Goal: Transaction & Acquisition: Purchase product/service

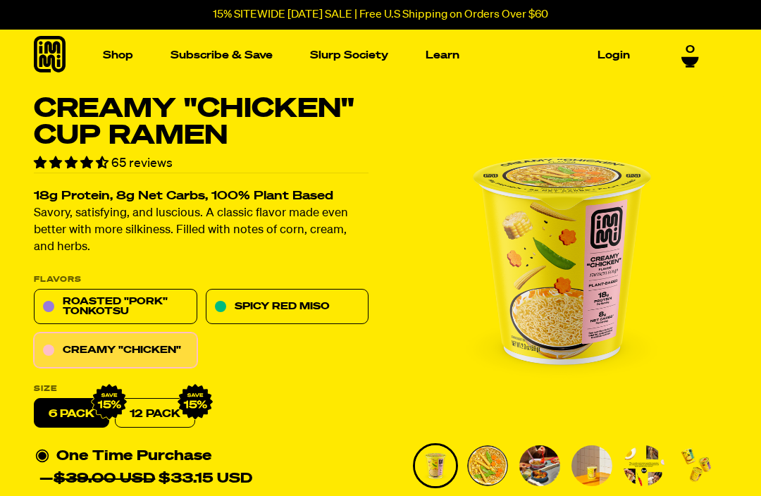
click at [104, 354] on link "Creamy "Chicken"" at bounding box center [115, 350] width 163 height 35
click at [144, 414] on link "12 Pack" at bounding box center [155, 414] width 80 height 30
radio input "false"
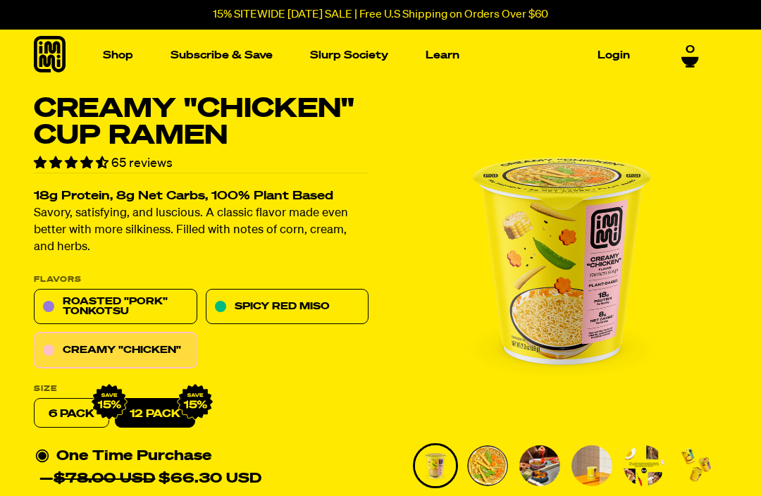
click at [93, 184] on img "Main navigation" at bounding box center [98, 179] width 142 height 142
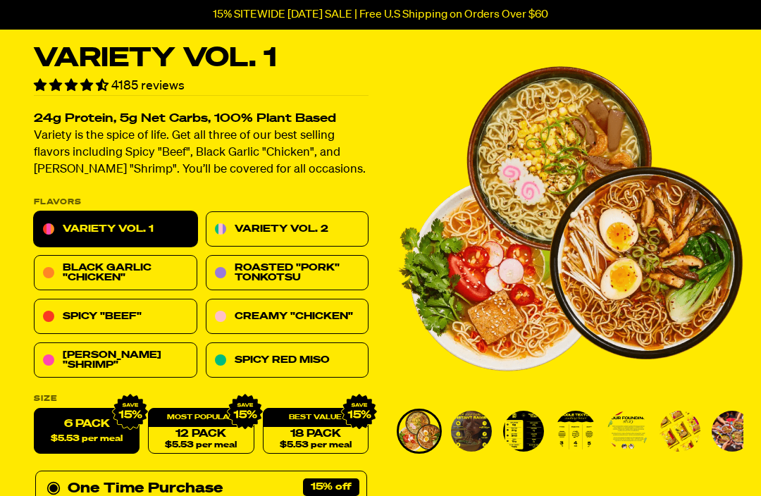
scroll to position [65, 0]
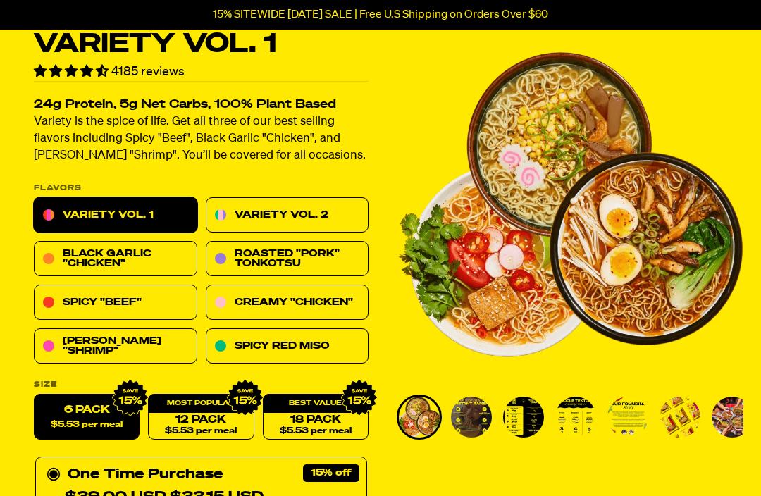
click at [240, 301] on link "Creamy "Chicken"" at bounding box center [287, 302] width 163 height 35
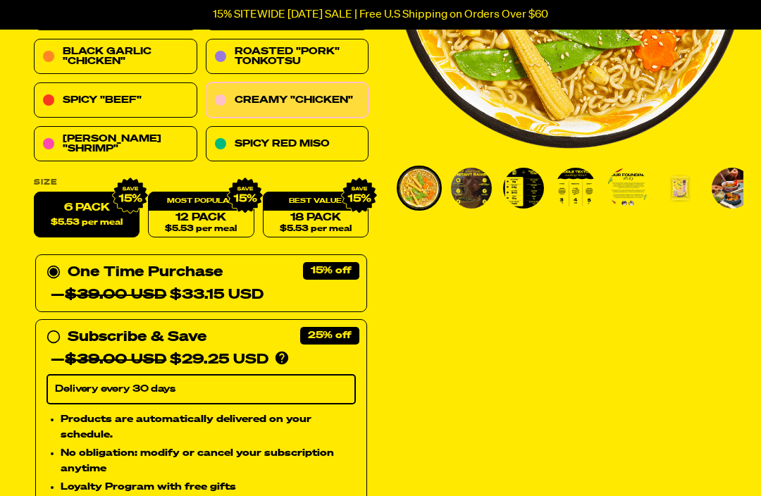
scroll to position [294, 0]
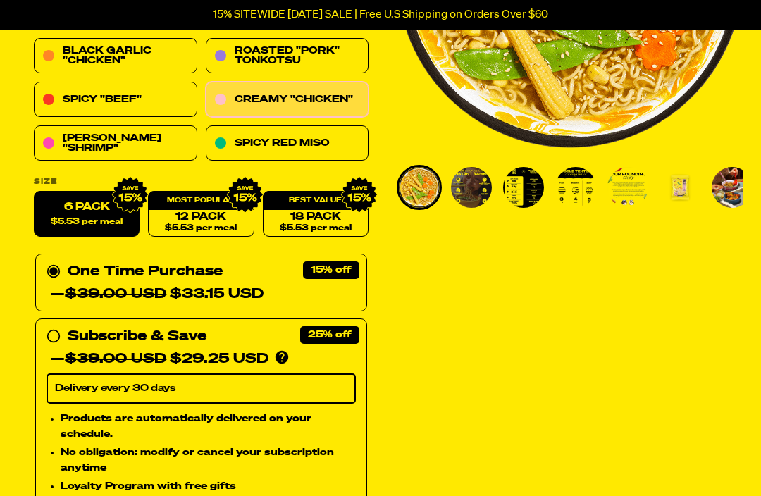
click at [54, 337] on circle at bounding box center [54, 337] width 0 height 0
click at [56, 325] on input "Subscribe & Save 25% — $39.00 USD $29.25 USD You'll receive your selected flavo…" at bounding box center [50, 325] width 9 height 0
radio input "true"
click at [314, 213] on link "18 Pack $5.53 per meal" at bounding box center [316, 215] width 106 height 46
radio input "false"
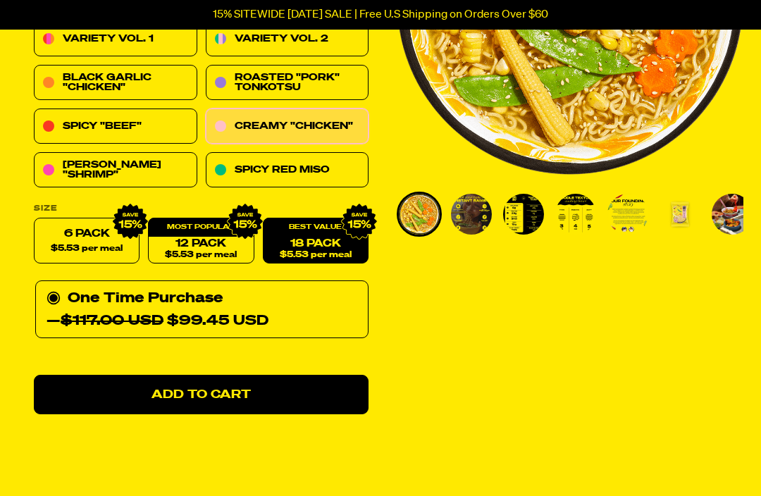
scroll to position [268, 0]
click at [207, 239] on link "12 Pack $5.53 per meal" at bounding box center [201, 241] width 106 height 46
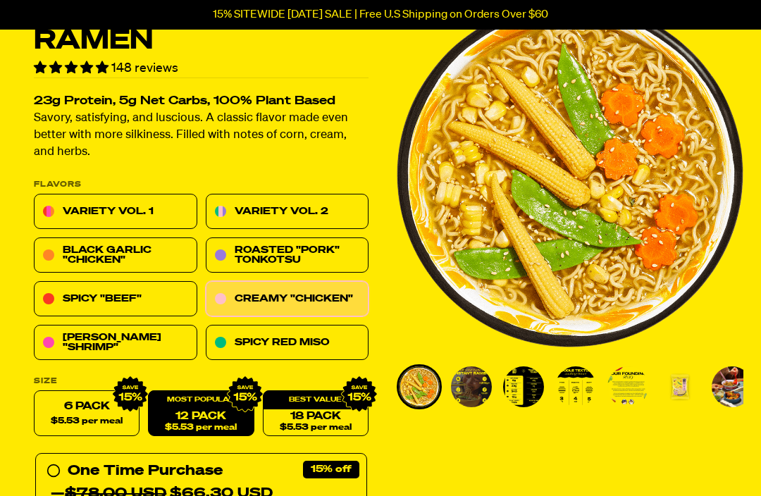
scroll to position [91, 0]
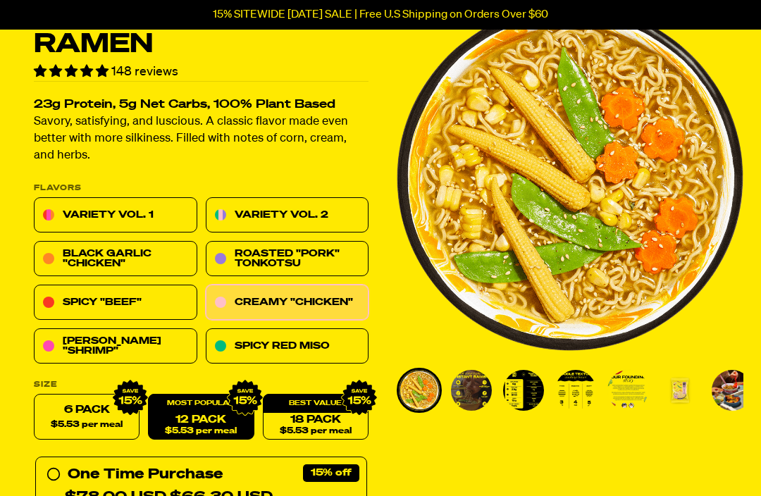
click at [468, 387] on img "Go to slide 2" at bounding box center [471, 391] width 41 height 41
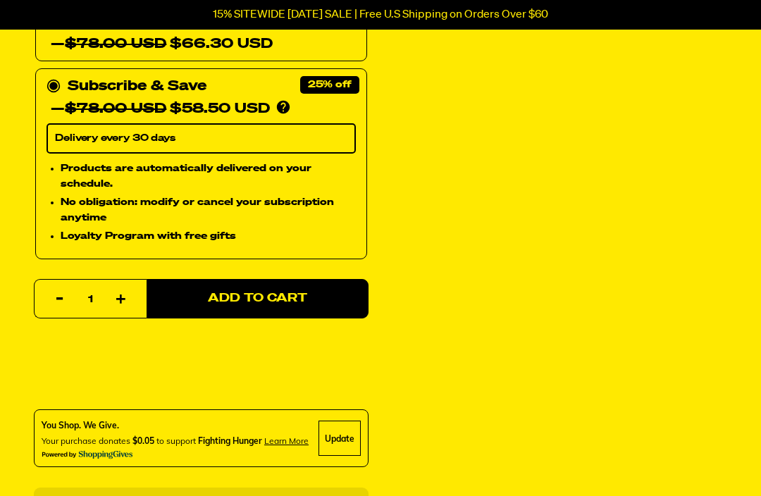
scroll to position [543, 0]
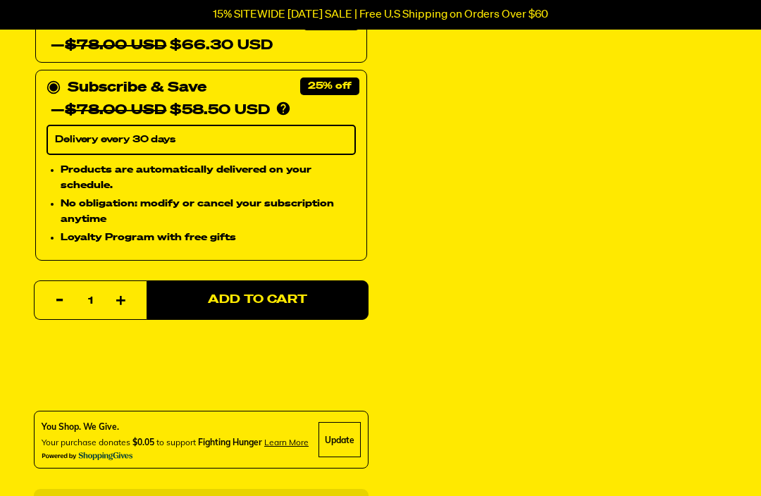
click at [268, 301] on span "Add to Cart" at bounding box center [257, 300] width 99 height 12
select select "Every 30 Days"
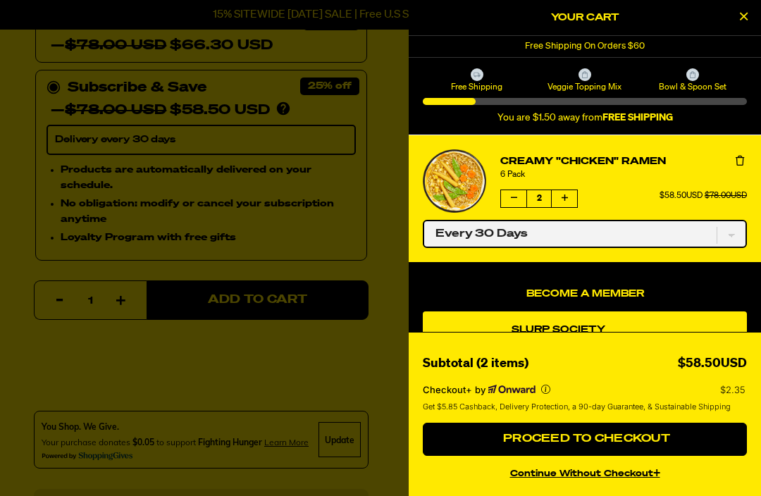
click at [731, 234] on select "One-time only Every 30 Days" at bounding box center [585, 234] width 324 height 28
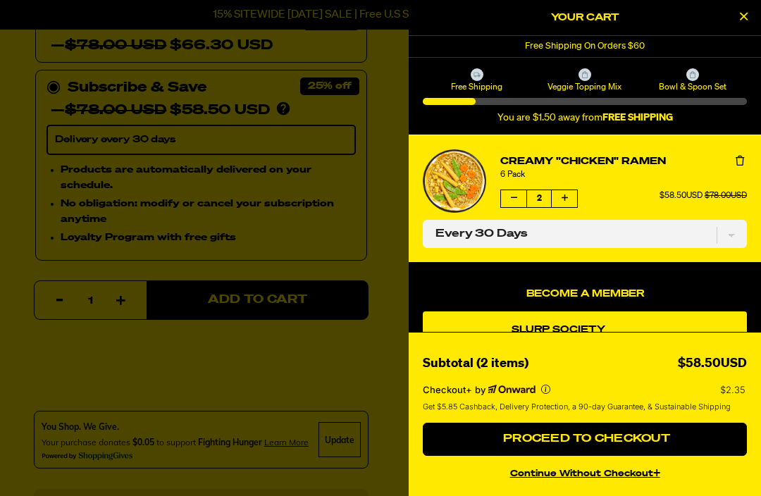
click at [516, 197] on icon "product" at bounding box center [514, 198] width 6 height 8
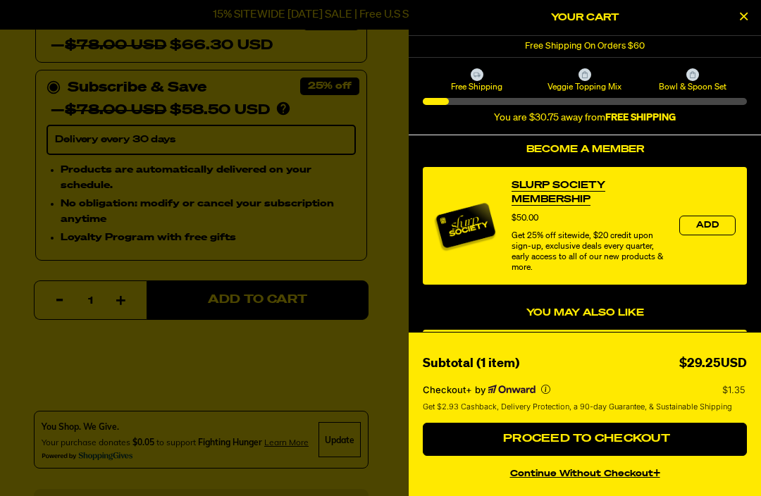
scroll to position [147, 0]
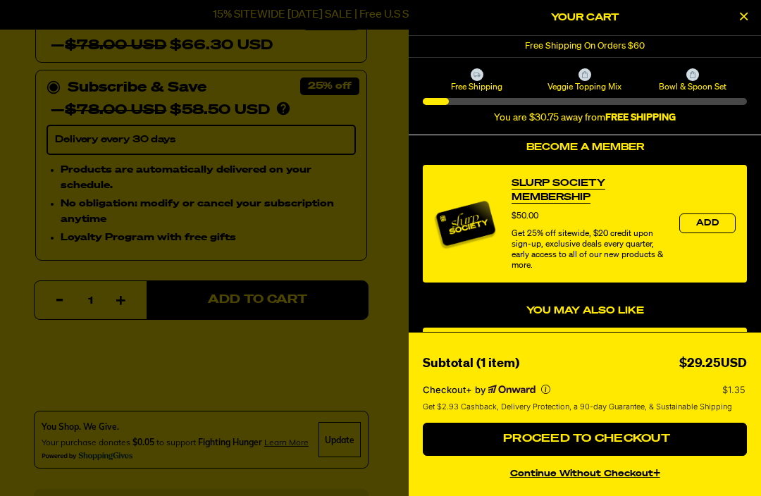
click at [541, 194] on link "Slurp Society Membership" at bounding box center [588, 190] width 154 height 28
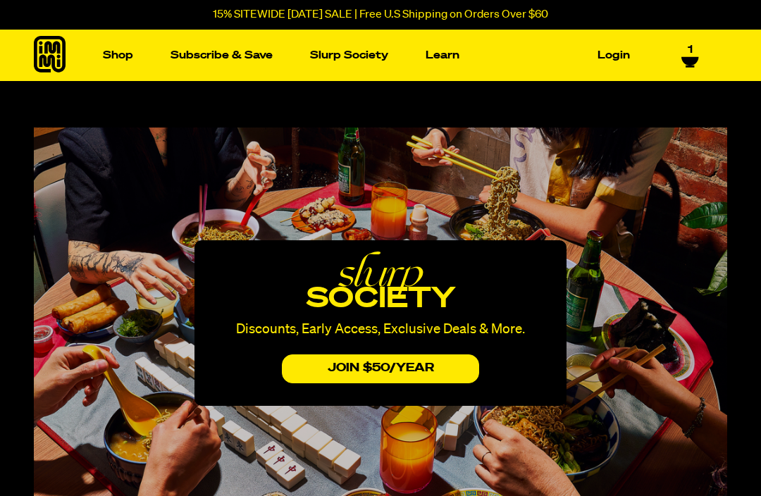
select select "Every 30 Days"
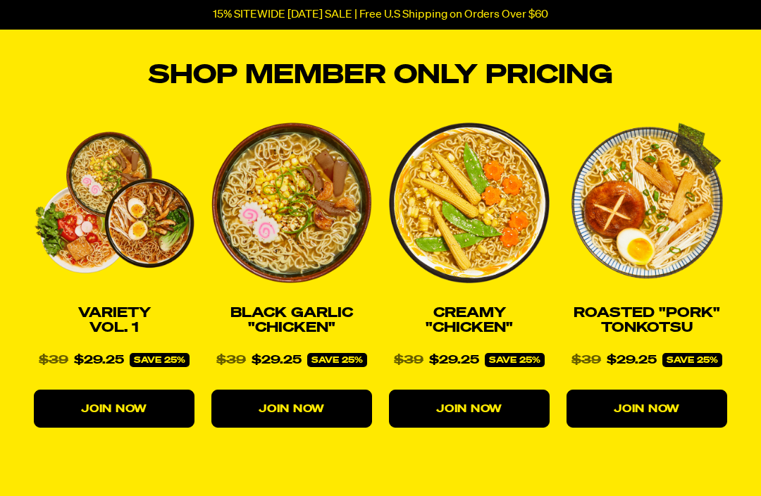
scroll to position [1760, 0]
click at [484, 399] on button "Join now" at bounding box center [469, 409] width 161 height 38
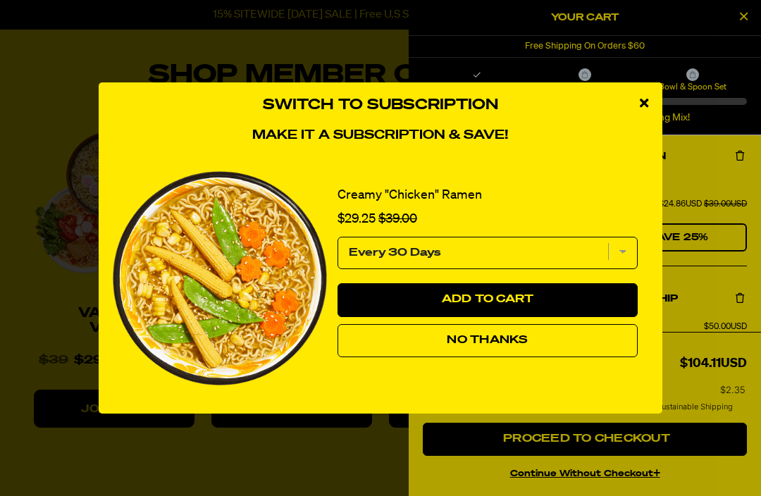
click at [626, 269] on select "Every 30 Days" at bounding box center [487, 253] width 300 height 32
click at [509, 305] on span "Add to Cart" at bounding box center [488, 299] width 92 height 11
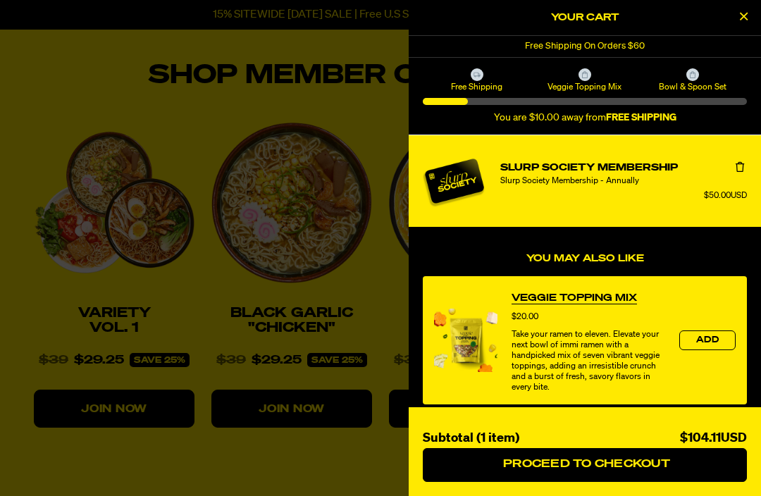
select select "Every 30 Days"
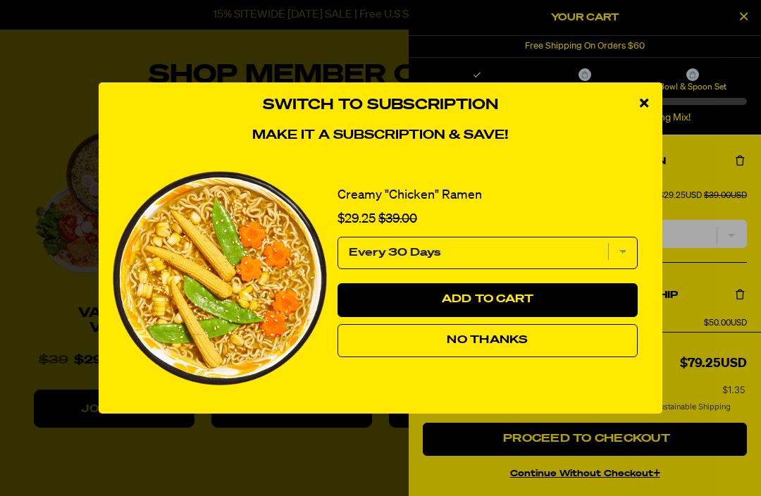
click at [644, 109] on icon "close modal" at bounding box center [644, 103] width 8 height 13
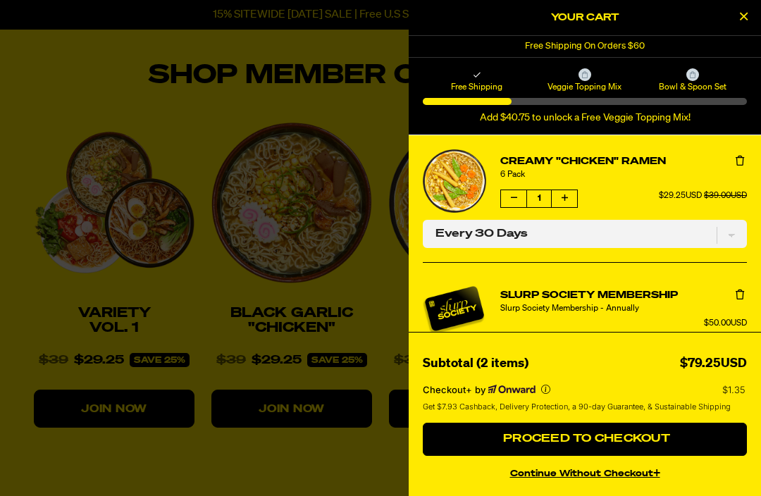
scroll to position [0, 0]
click at [733, 20] on button "Close Cart" at bounding box center [743, 17] width 21 height 21
